Goal: Task Accomplishment & Management: Manage account settings

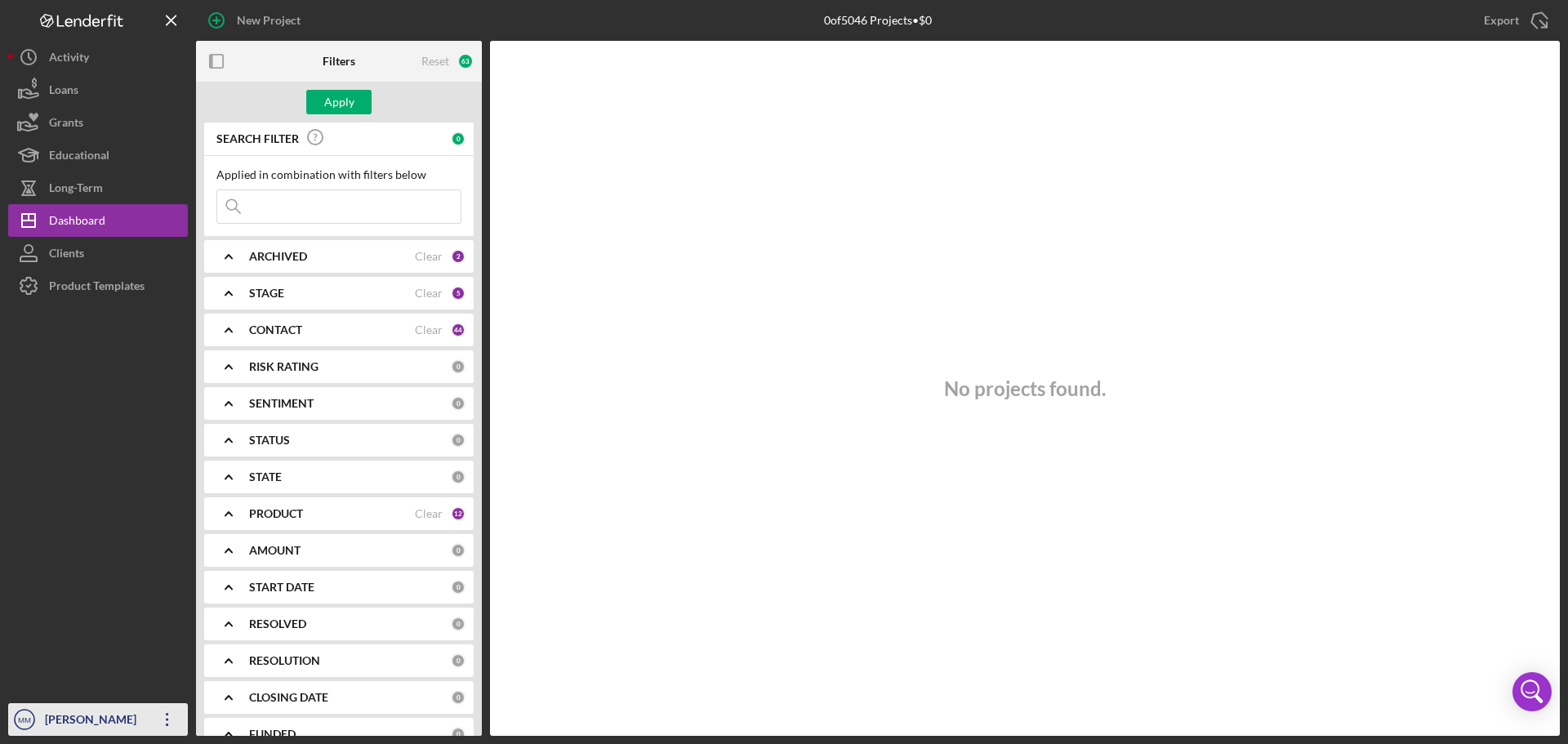
click at [167, 718] on icon "Icon/Overflow" at bounding box center [168, 719] width 41 height 41
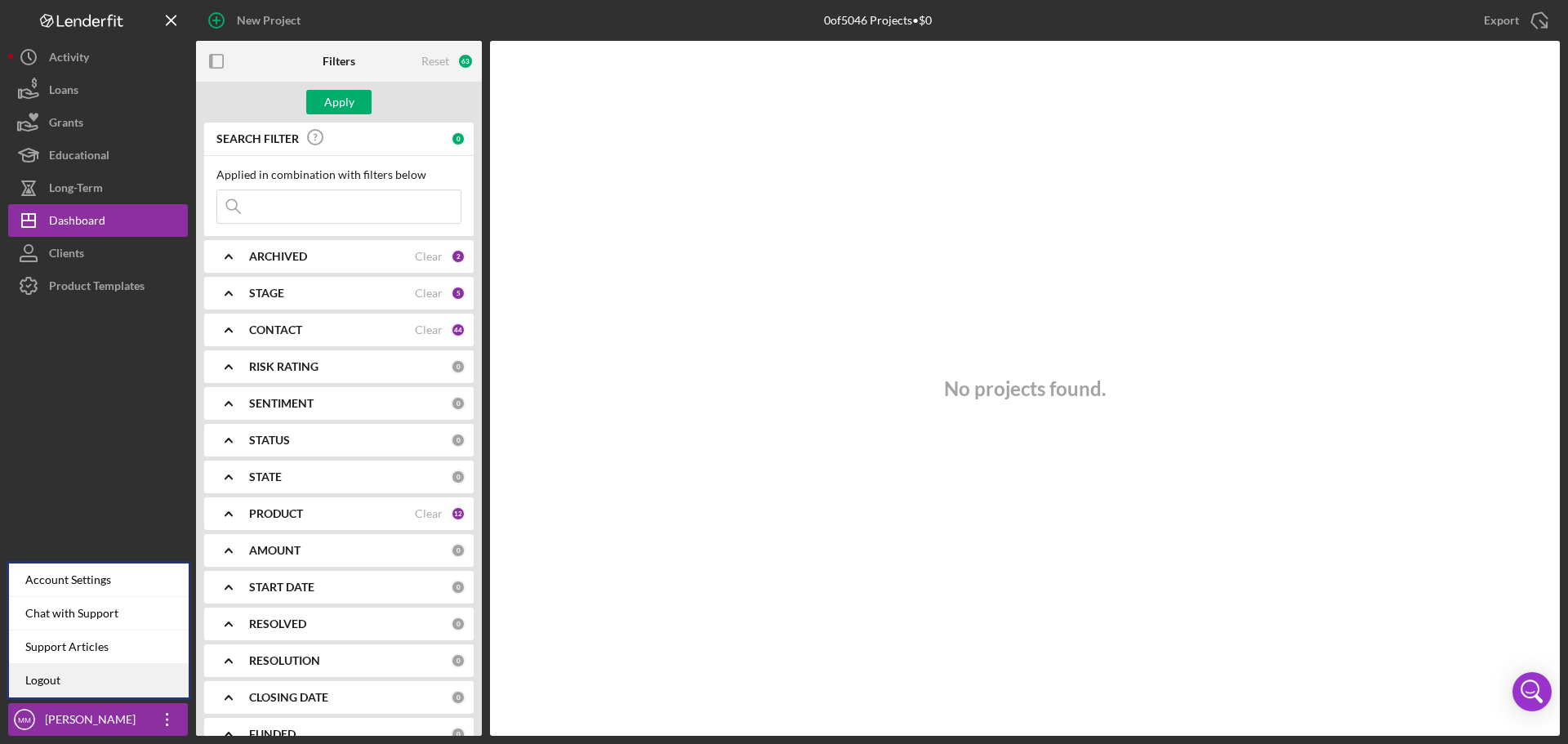
click at [116, 688] on link "Logout" at bounding box center [99, 680] width 180 height 34
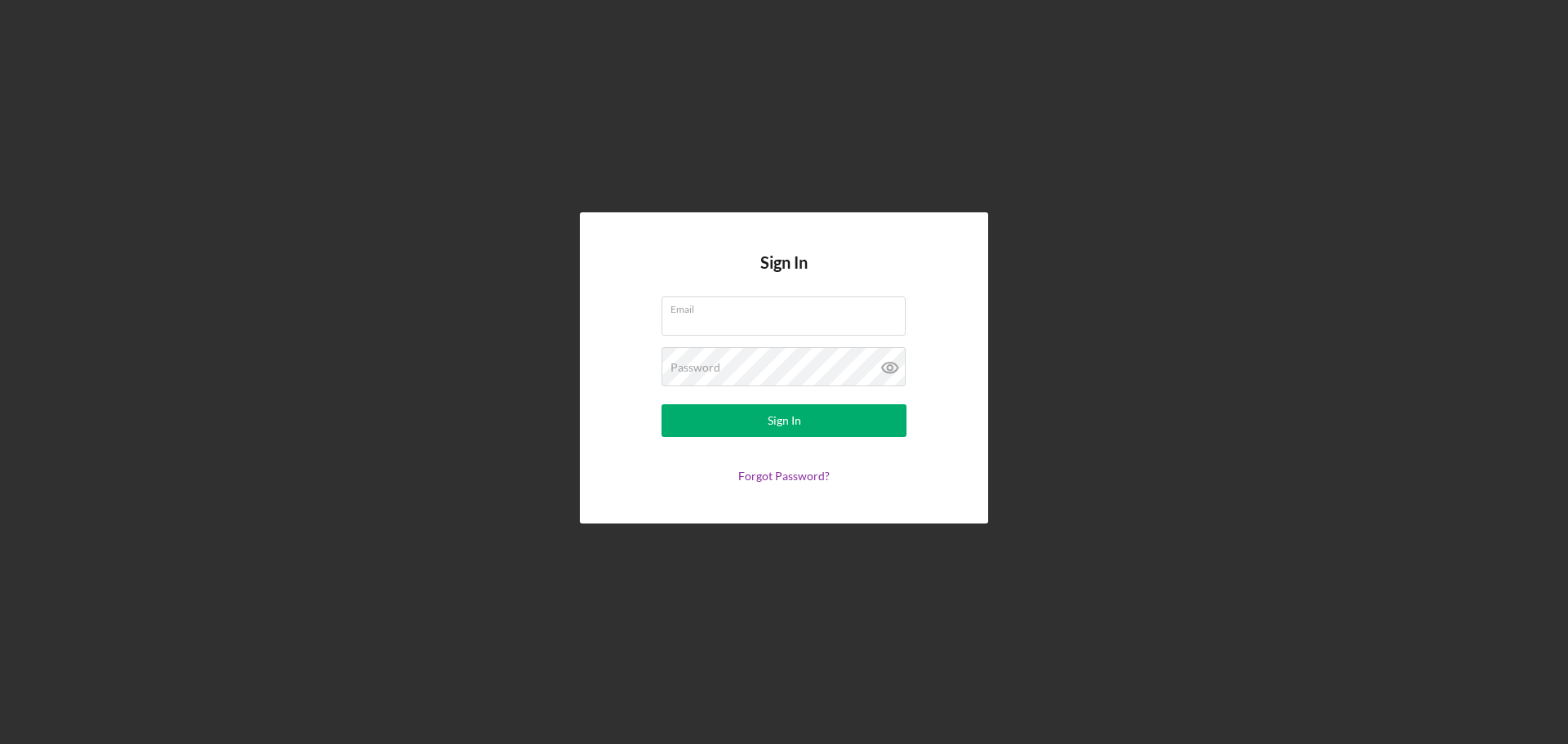
type input "[EMAIL_ADDRESS][DOMAIN_NAME]"
